Goal: Task Accomplishment & Management: Manage account settings

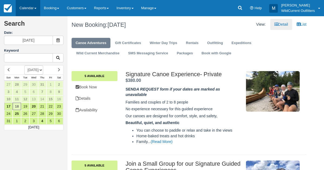
click at [21, 11] on link "Calendar" at bounding box center [28, 8] width 25 height 16
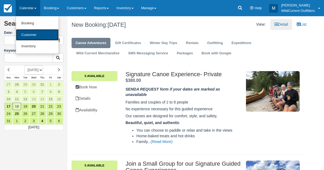
click at [24, 33] on link "Customer" at bounding box center [37, 35] width 43 height 12
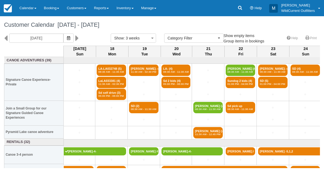
select select
click at [70, 37] on icon "button" at bounding box center [68, 38] width 3 height 4
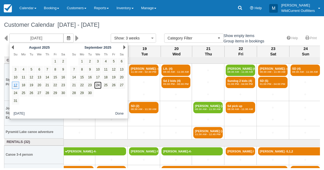
click at [97, 86] on link "24" at bounding box center [97, 85] width 7 height 7
type input "09/24/25"
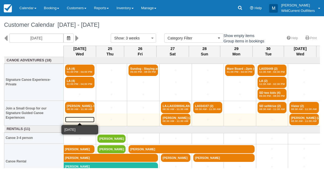
click at [77, 117] on link "+" at bounding box center [79, 120] width 29 height 6
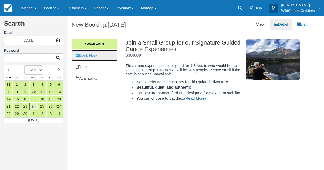
click at [95, 54] on link "Book Now" at bounding box center [95, 55] width 46 height 11
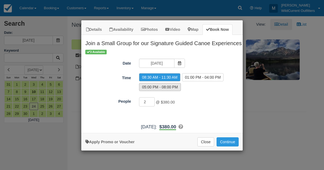
click at [145, 86] on label "05:00 PM - 08:00 PM" at bounding box center [160, 87] width 42 height 8
radio input "true"
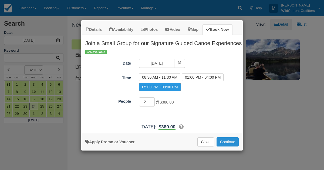
click at [229, 138] on button "Continue" at bounding box center [228, 141] width 22 height 9
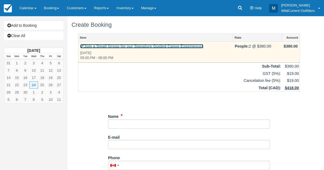
click at [83, 47] on icon at bounding box center [82, 46] width 4 height 4
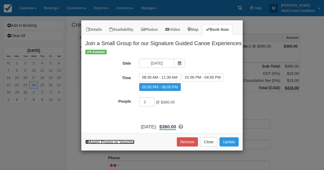
click at [99, 140] on link "Apply Promo or Voucher" at bounding box center [109, 142] width 49 height 4
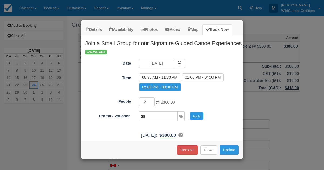
type input "SD"
click at [196, 116] on button "Apply" at bounding box center [197, 115] width 14 height 7
click at [228, 145] on button "Update" at bounding box center [229, 149] width 19 height 9
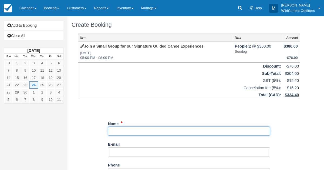
click at [114, 128] on input "Name" at bounding box center [189, 130] width 162 height 9
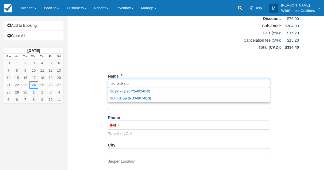
scroll to position [118, 0]
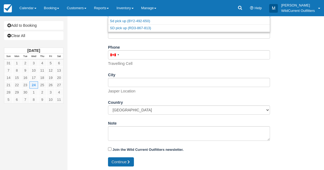
type input "sd pick up"
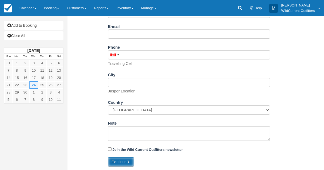
click at [114, 163] on button "Continue" at bounding box center [121, 161] width 26 height 9
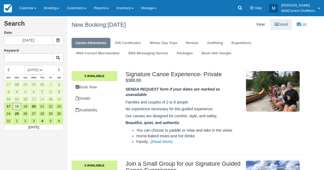
click at [43, 69] on select "[DATE] [DATE] [DATE] [DATE] [DATE] [DATE] [DATE] [DATE] [DATE] [DATE] [DATE] [D…" at bounding box center [33, 69] width 19 height 9
select select "20250901"
click at [24, 65] on select "AUGUST 2025 SEPTEMBER 2025 OCTOBER 2025 NOVEMBER 2025 DECEMBER 2025 JANUARY 202…" at bounding box center [33, 69] width 19 height 9
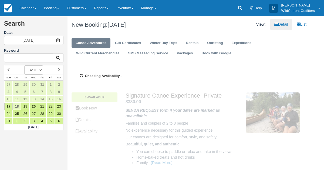
type input "09/01/25"
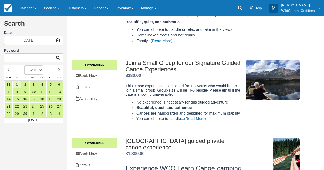
scroll to position [105, 0]
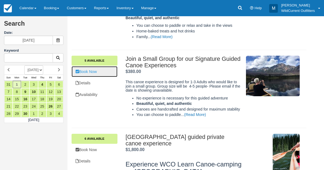
click at [84, 69] on link "Book Now" at bounding box center [95, 71] width 46 height 11
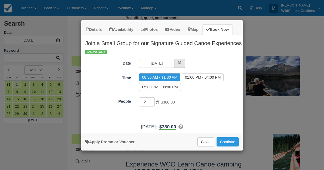
click at [179, 62] on icon "Item Modal" at bounding box center [180, 63] width 4 height 4
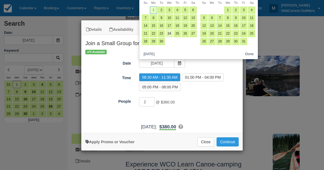
click at [171, 33] on link "24" at bounding box center [169, 33] width 7 height 7
type input "09/24/25"
radio input "false"
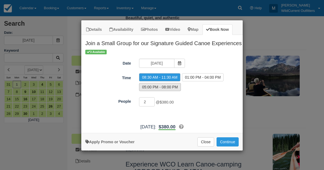
click at [169, 86] on label "05:00 PM - 08:00 PM" at bounding box center [160, 87] width 42 height 8
radio input "true"
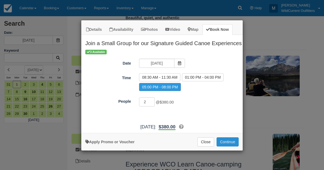
click at [229, 142] on button "Continue" at bounding box center [228, 141] width 22 height 9
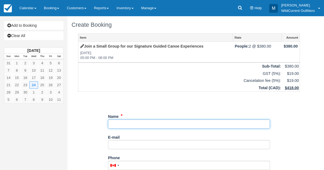
click at [171, 126] on input "Name" at bounding box center [189, 123] width 162 height 9
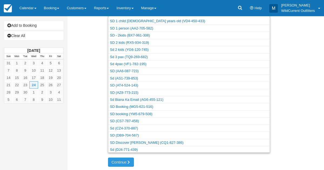
scroll to position [13, 0]
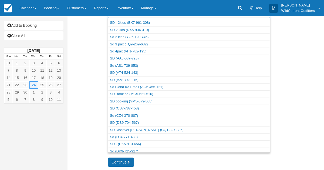
type input "sd"
click at [118, 159] on button "Continue" at bounding box center [121, 161] width 26 height 9
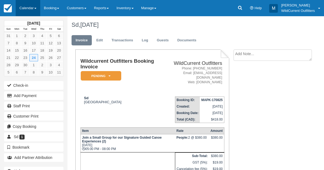
click at [26, 9] on link "Calendar" at bounding box center [28, 8] width 25 height 16
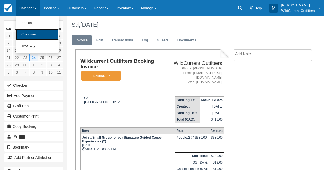
click at [26, 36] on link "Customer" at bounding box center [37, 34] width 43 height 11
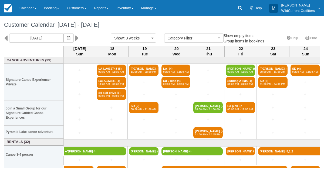
select select
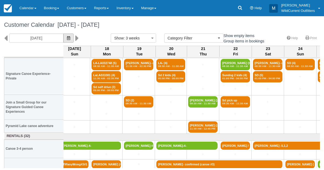
scroll to position [0, 5]
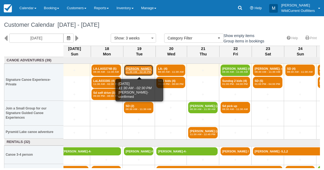
click at [133, 69] on link "[PERSON_NAME]- confi (3) 11:30 AM - 02:30 PM" at bounding box center [138, 70] width 29 height 11
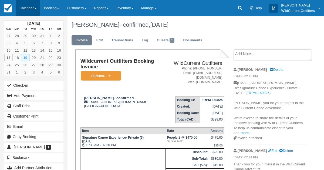
click at [29, 4] on link "Calendar" at bounding box center [28, 8] width 25 height 16
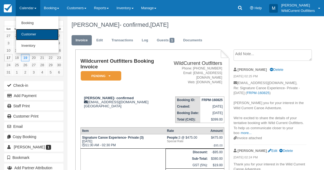
click at [29, 37] on link "Customer" at bounding box center [37, 34] width 43 height 11
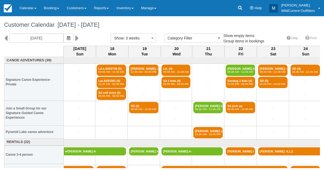
select select
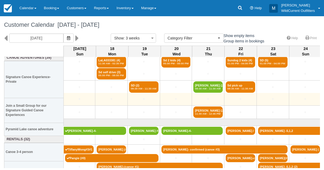
scroll to position [32, 0]
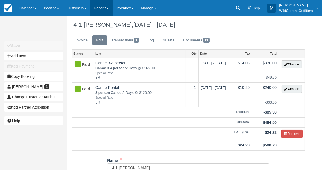
click at [98, 6] on link "Reports" at bounding box center [101, 8] width 22 height 16
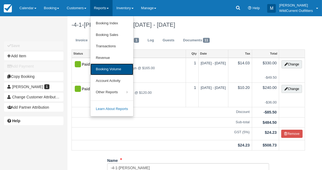
click at [103, 73] on link "Booking Volume" at bounding box center [111, 69] width 43 height 12
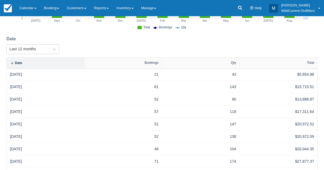
scroll to position [96, 0]
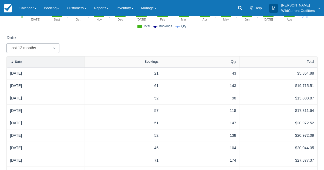
click at [54, 48] on icon "Dropdown icon" at bounding box center [54, 48] width 2 height 1
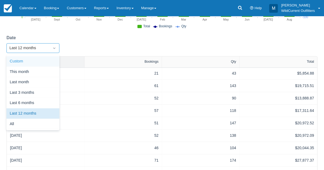
click at [42, 59] on div "Custom" at bounding box center [32, 61] width 53 height 11
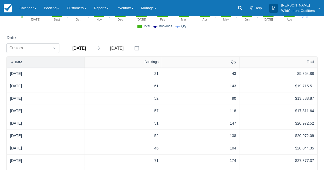
click at [83, 49] on input "08/17/24" at bounding box center [79, 48] width 30 height 10
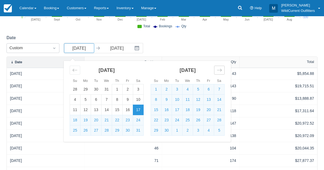
click at [220, 70] on icon "Move forward to switch to the next month." at bounding box center [219, 70] width 5 height 3
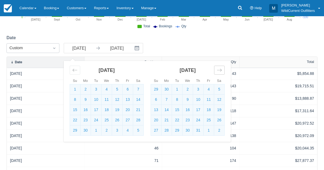
click at [220, 70] on icon "Move forward to switch to the next month." at bounding box center [219, 70] width 5 height 3
click at [208, 86] on td "1" at bounding box center [209, 89] width 11 height 10
type input "11/01/24"
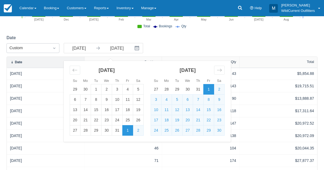
click at [215, 45] on div "Date Custom 11/01/24 Navigate forward to interact with the calendar and select …" at bounding box center [161, 46] width 311 height 22
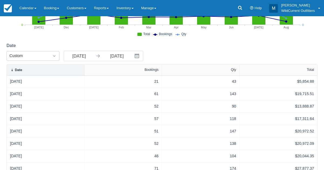
scroll to position [87, 0]
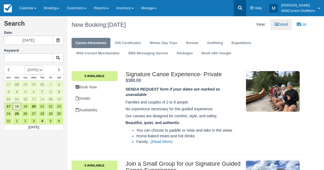
click at [239, 5] on icon at bounding box center [239, 7] width 5 height 5
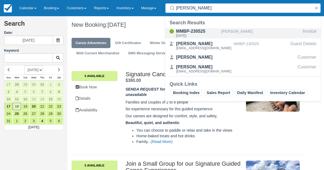
type input "[PERSON_NAME]"
click at [210, 32] on div "MMBP-230525" at bounding box center [197, 31] width 43 height 6
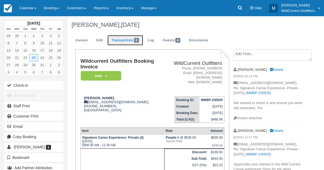
click at [125, 42] on link "Transactions 1" at bounding box center [126, 40] width 36 height 11
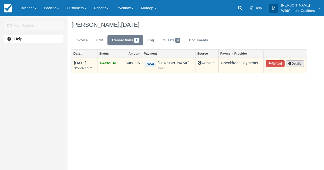
click at [291, 62] on button "Details" at bounding box center [295, 63] width 18 height 7
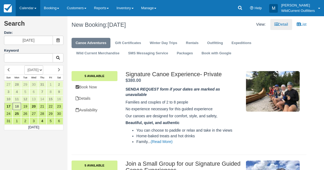
click at [28, 5] on link "Calendar" at bounding box center [28, 8] width 25 height 16
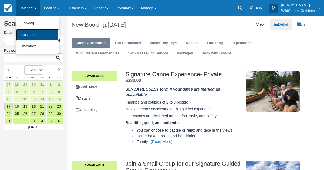
click at [31, 33] on link "Customer" at bounding box center [37, 35] width 43 height 12
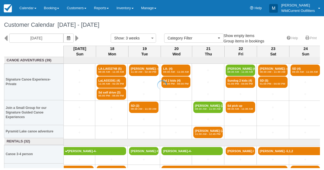
select select
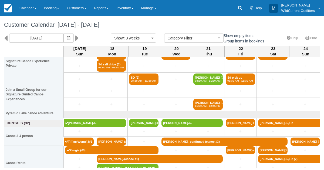
scroll to position [32, 0]
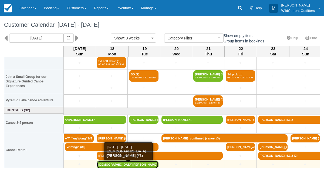
click at [109, 165] on link "Kristen Lawrence (#3)" at bounding box center [128, 164] width 62 height 8
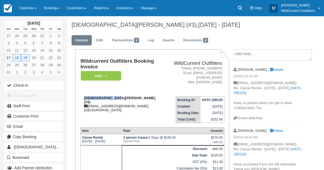
drag, startPoint x: 113, startPoint y: 97, endPoint x: 82, endPoint y: 96, distance: 31.3
click at [82, 96] on div "Kristen Lawrence (#3) kristendrlawrence@gmail.com Japan" at bounding box center [122, 104] width 82 height 16
copy strong "Kristen Lawrence"
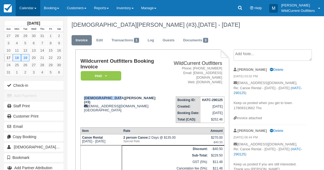
click at [31, 6] on link "Calendar" at bounding box center [28, 8] width 25 height 16
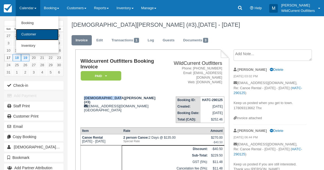
click at [28, 32] on link "Customer" at bounding box center [37, 34] width 43 height 11
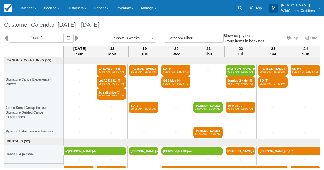
select select
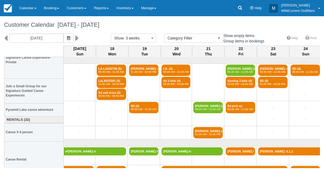
scroll to position [32, 0]
